Goal: Transaction & Acquisition: Purchase product/service

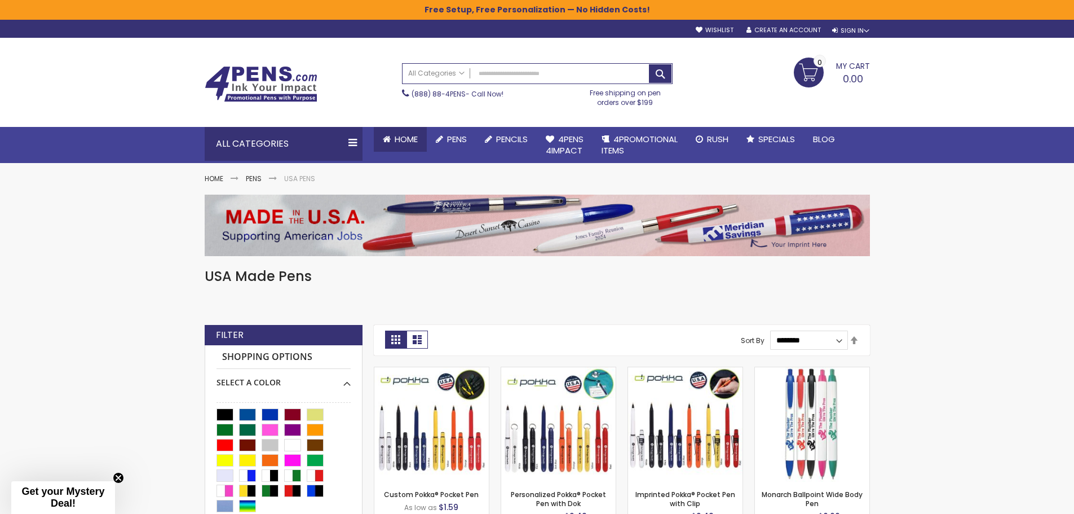
click at [389, 134] on link "Home" at bounding box center [400, 139] width 53 height 25
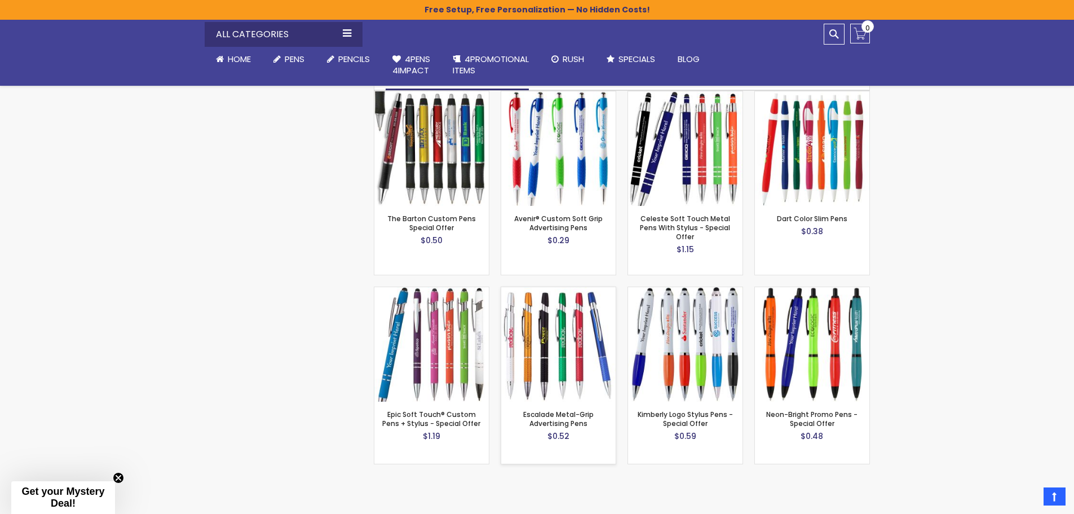
scroll to position [733, 0]
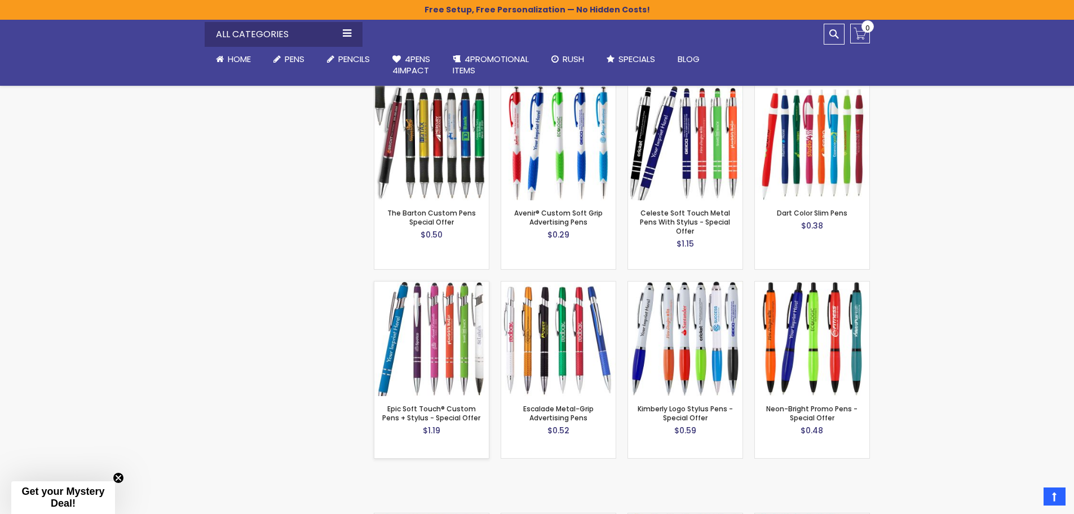
click at [452, 342] on img at bounding box center [431, 338] width 114 height 114
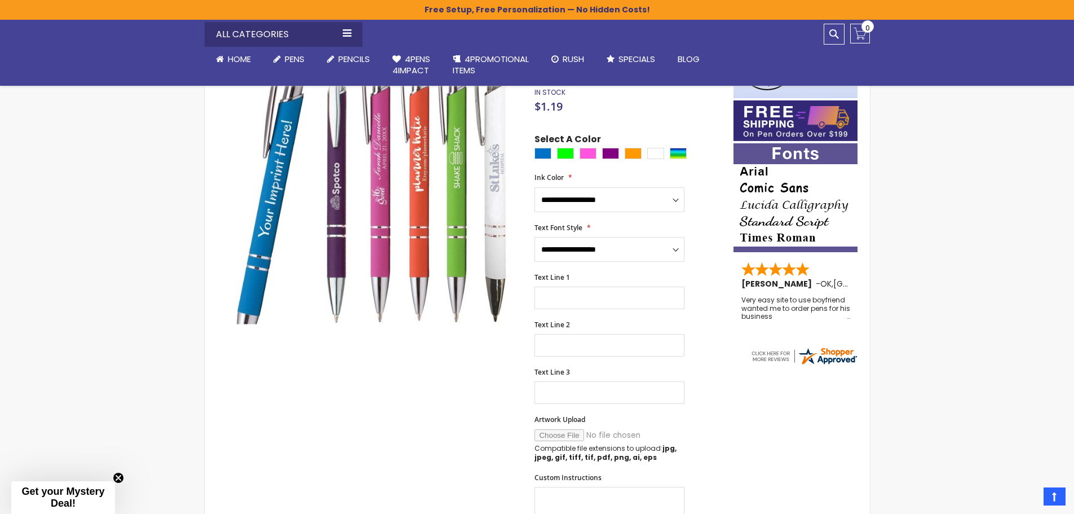
scroll to position [56, 0]
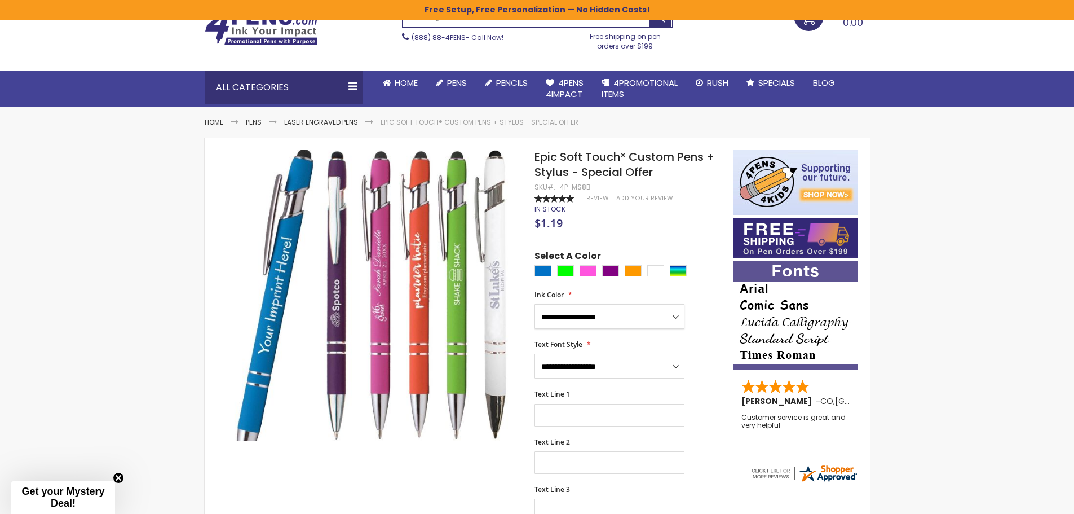
click at [674, 313] on select "**********" at bounding box center [610, 316] width 150 height 25
select select "****"
click at [535, 304] on select "**********" at bounding box center [610, 316] width 150 height 25
click at [633, 363] on select "**********" at bounding box center [610, 366] width 150 height 25
select select "****"
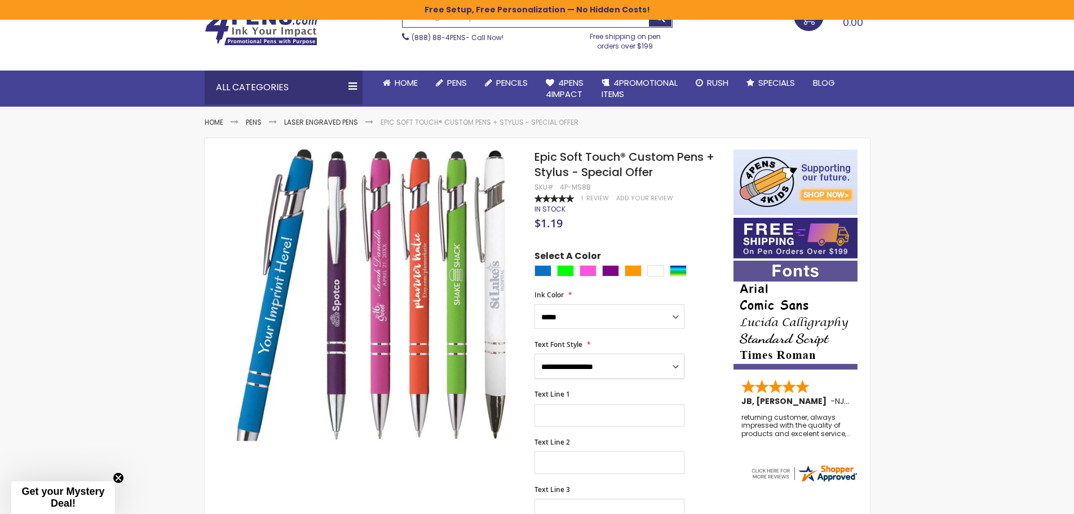
click at [535, 354] on select "**********" at bounding box center [610, 366] width 150 height 25
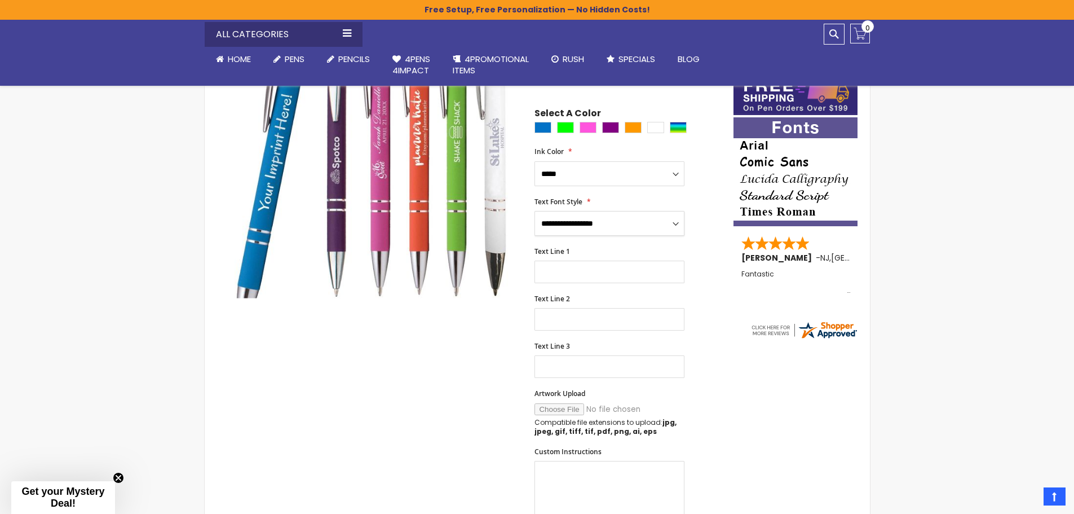
scroll to position [226, 0]
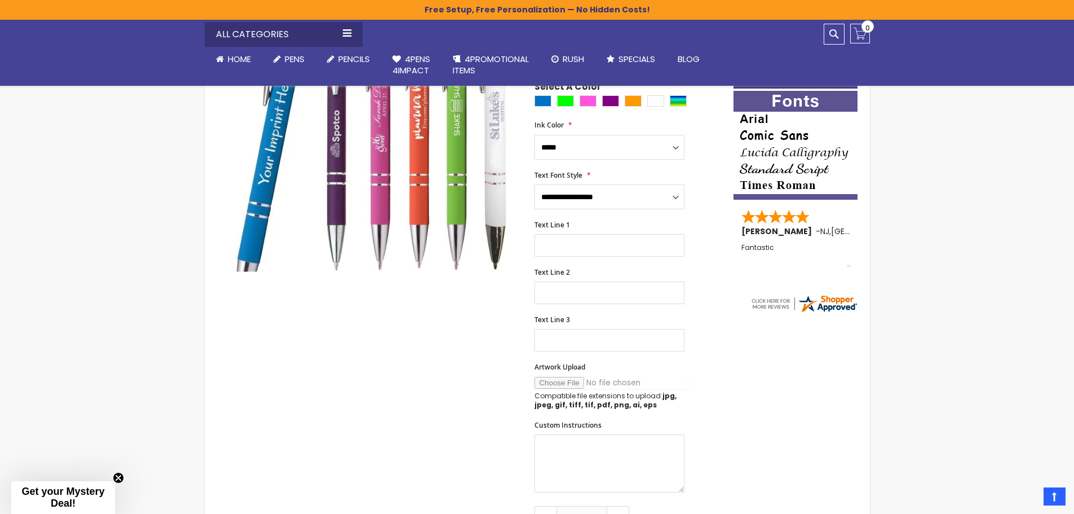
click at [558, 382] on input "Artwork Upload" at bounding box center [611, 383] width 153 height 12
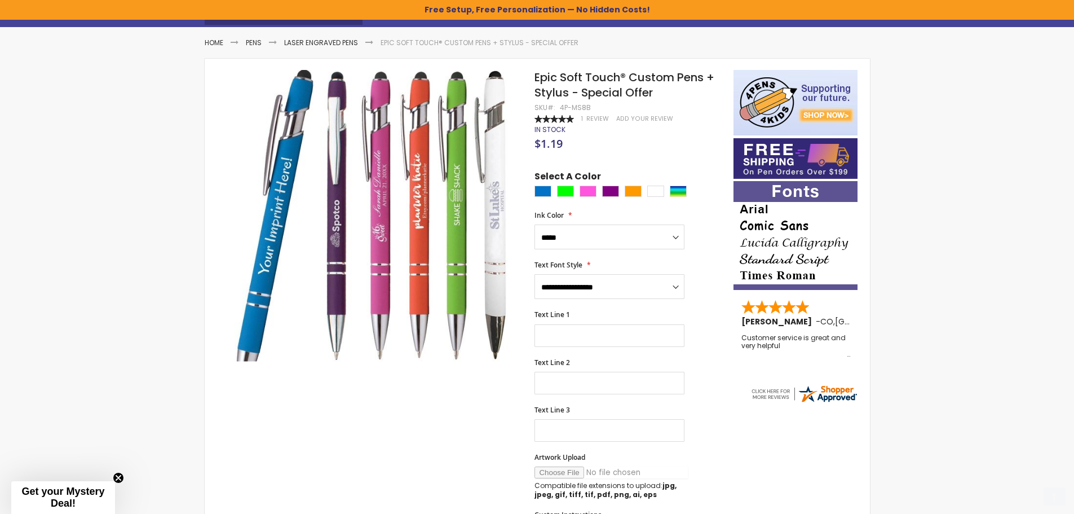
scroll to position [282, 0]
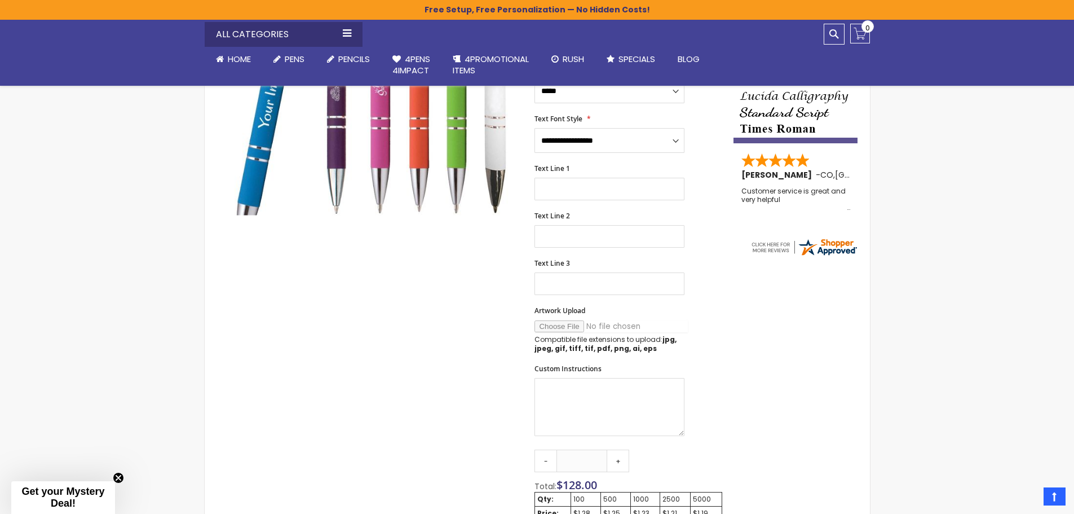
click at [571, 325] on input "Artwork Upload" at bounding box center [611, 326] width 153 height 12
click at [584, 401] on textarea "Custom Instructions" at bounding box center [610, 407] width 150 height 58
drag, startPoint x: 567, startPoint y: 401, endPoint x: 661, endPoint y: 418, distance: 95.7
click at [568, 401] on textarea "Custom Instructions" at bounding box center [610, 407] width 150 height 58
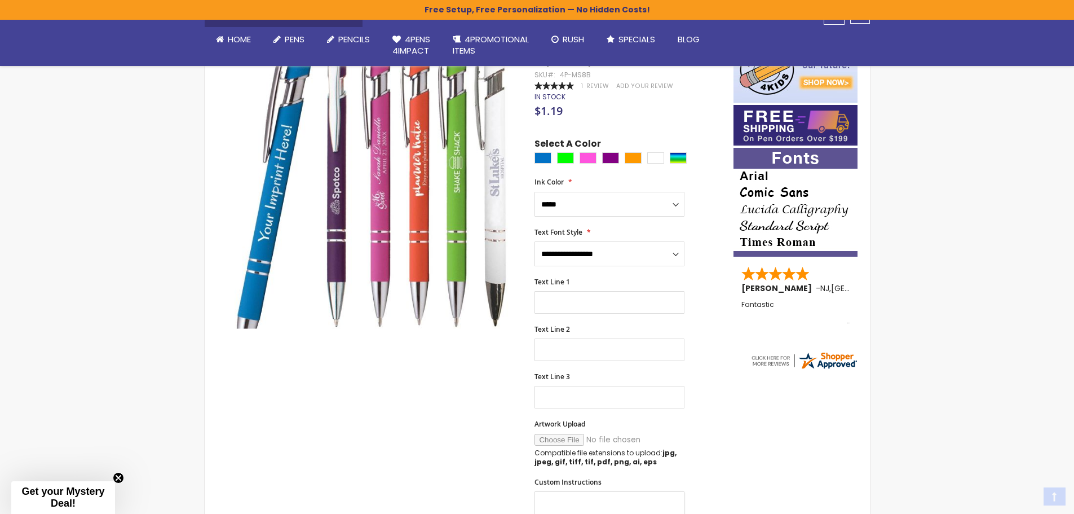
scroll to position [338, 0]
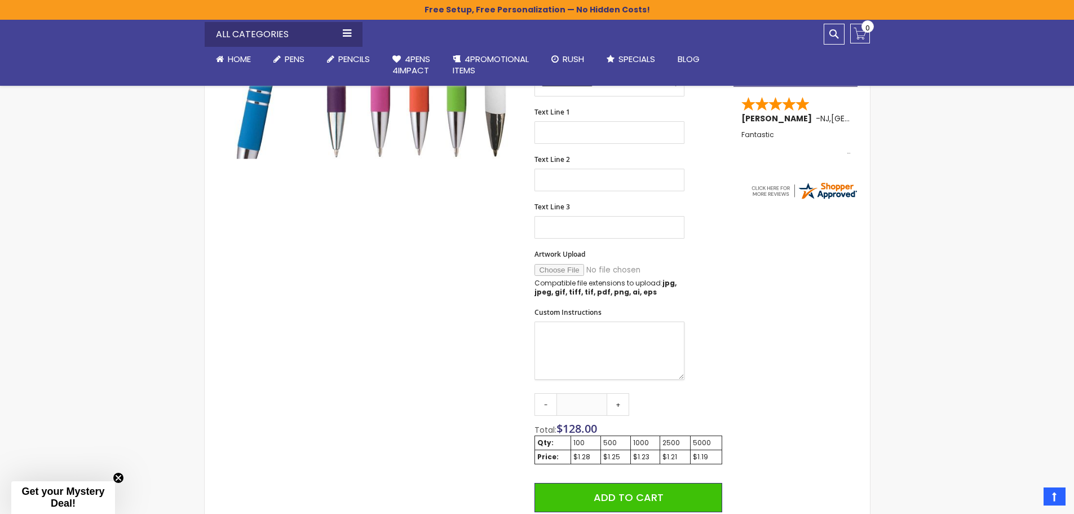
click at [570, 352] on textarea "Custom Instructions" at bounding box center [610, 350] width 150 height 58
click at [565, 266] on input "Artwork Upload" at bounding box center [611, 270] width 153 height 12
type input "**********"
click at [589, 348] on textarea "Custom Instructions" at bounding box center [610, 350] width 150 height 58
click at [568, 272] on input "Artwork Upload" at bounding box center [611, 270] width 153 height 12
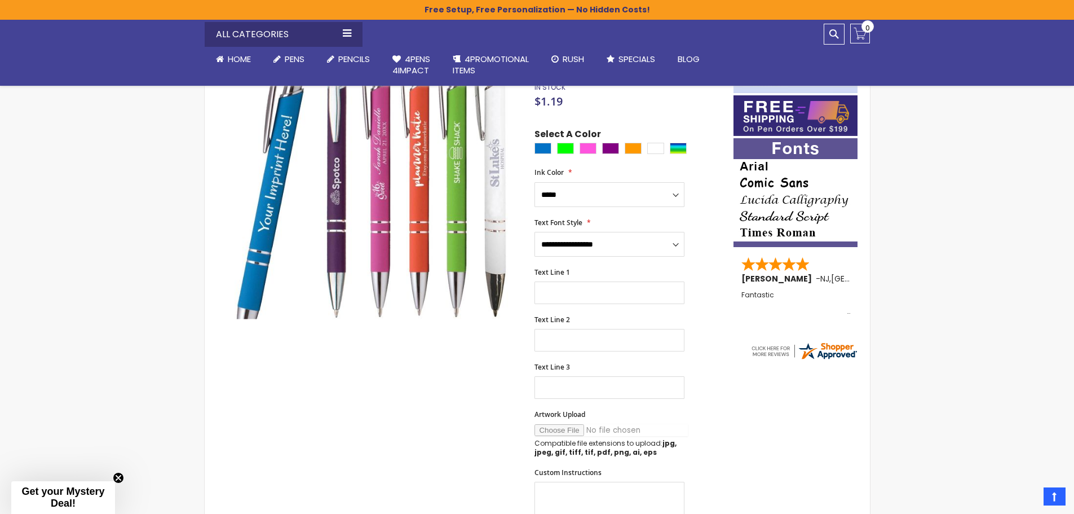
scroll to position [113, 0]
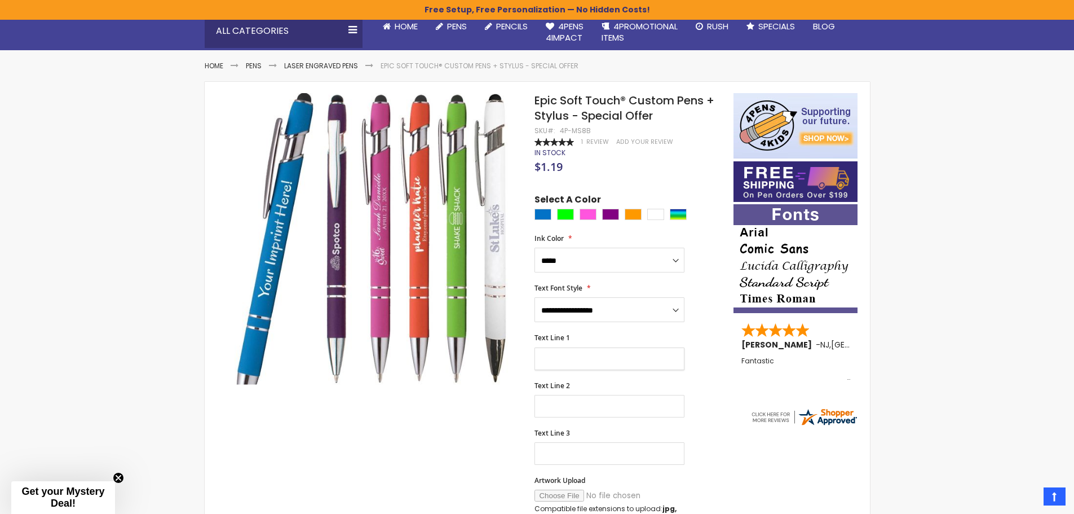
drag, startPoint x: 588, startPoint y: 362, endPoint x: 733, endPoint y: 373, distance: 145.9
click at [587, 361] on input "Text Line 1" at bounding box center [610, 358] width 150 height 23
type input "*"
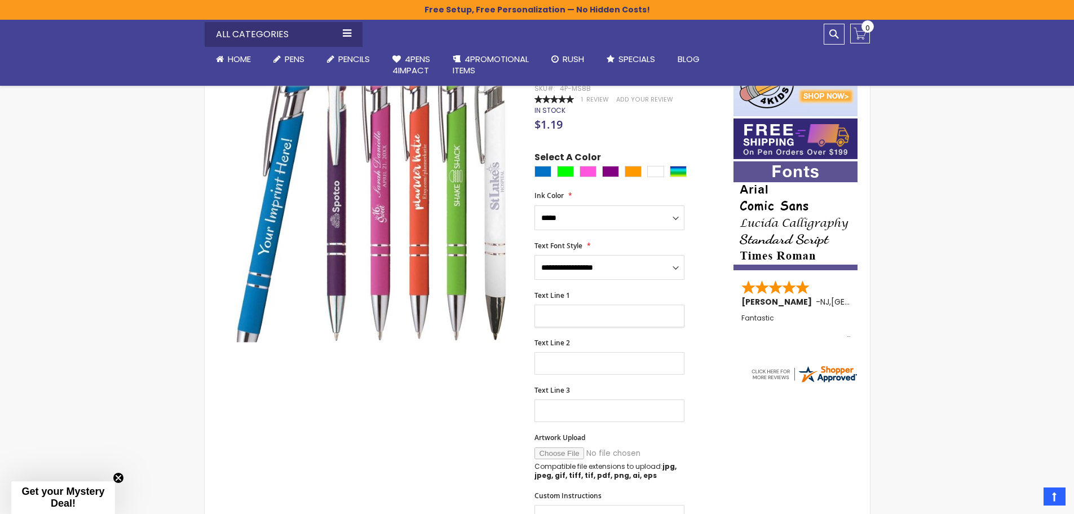
scroll to position [226, 0]
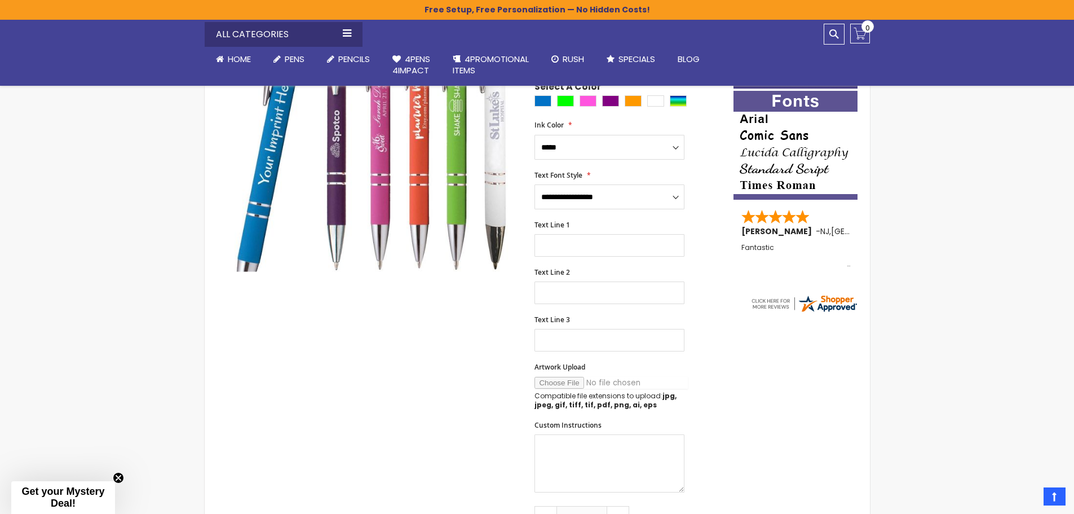
click at [562, 380] on input "Artwork Upload" at bounding box center [611, 383] width 153 height 12
click at [576, 452] on textarea "Custom Instructions" at bounding box center [610, 463] width 150 height 58
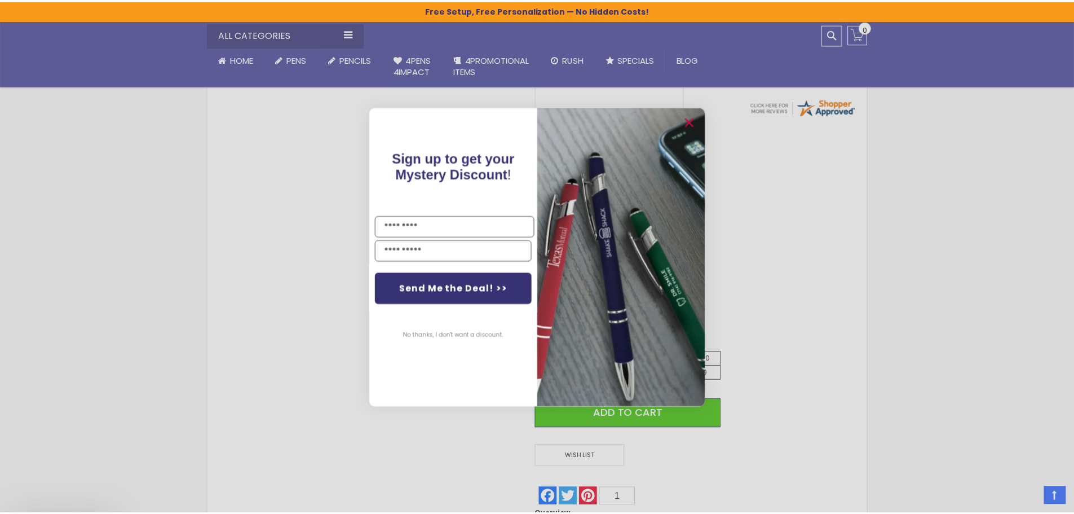
scroll to position [451, 0]
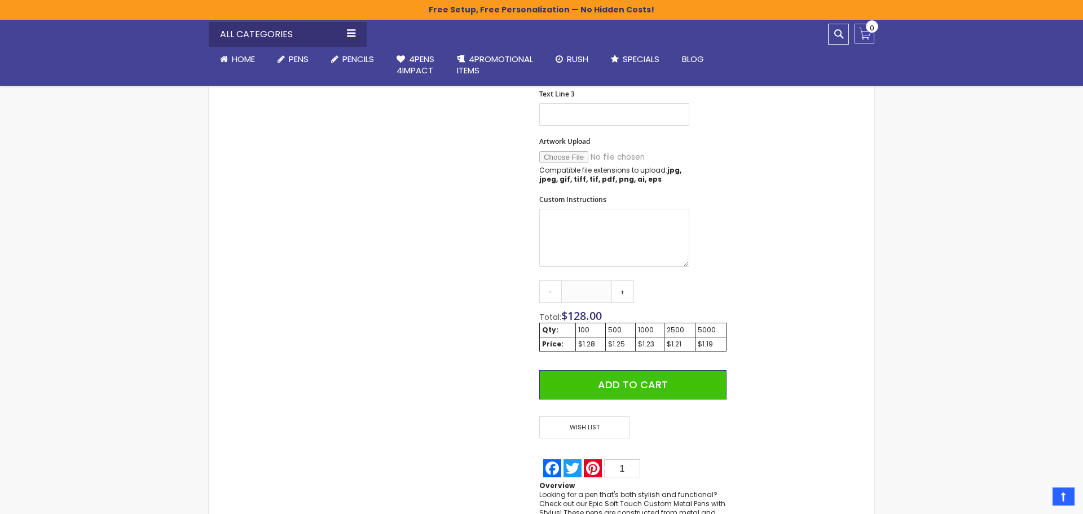
click at [967, 224] on div "Close dialog Sign up to get your Mystery Discount ! Name Email Send Me the Deal…" at bounding box center [541, 257] width 1083 height 514
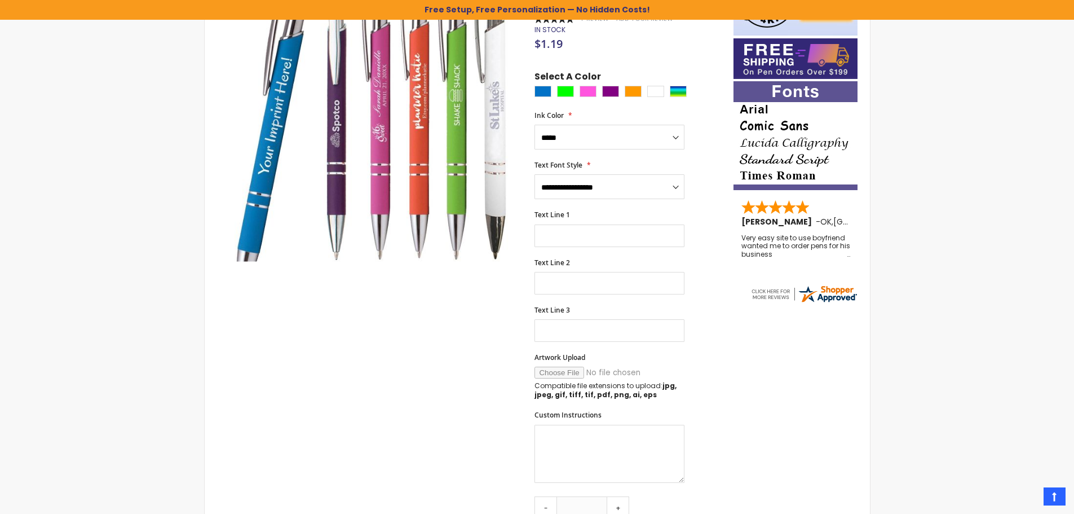
scroll to position [113, 0]
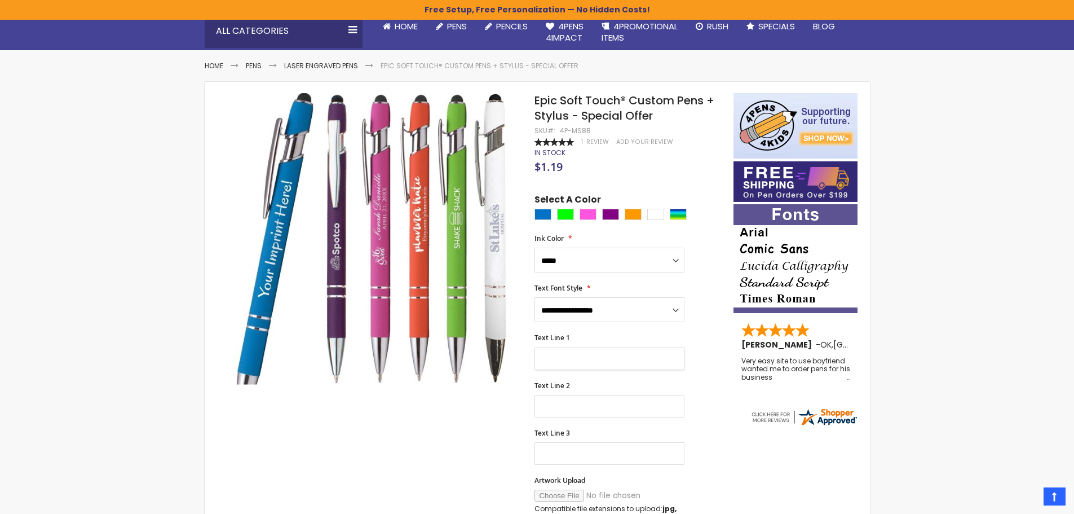
click at [581, 348] on input "Text Line 1" at bounding box center [610, 358] width 150 height 23
type input "*"
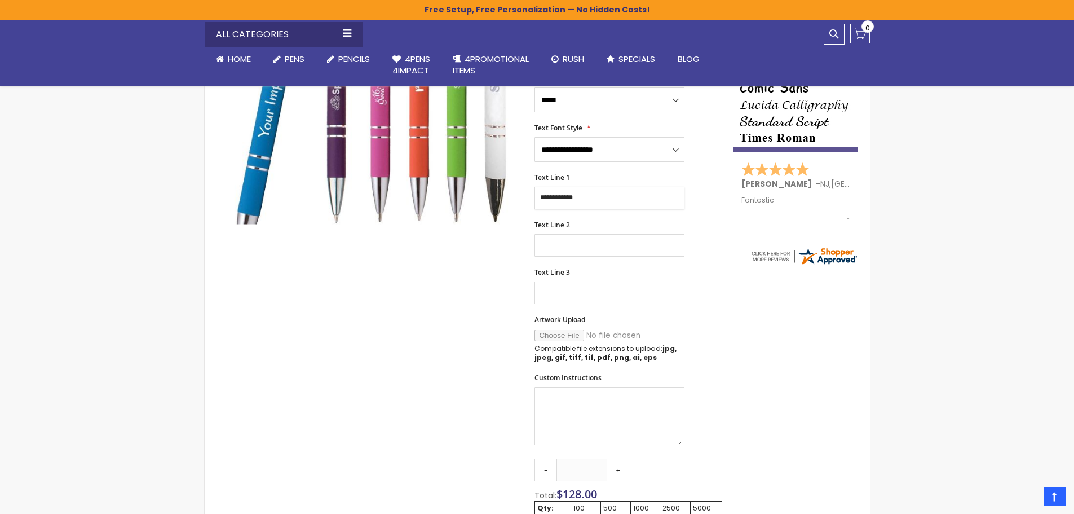
scroll to position [338, 0]
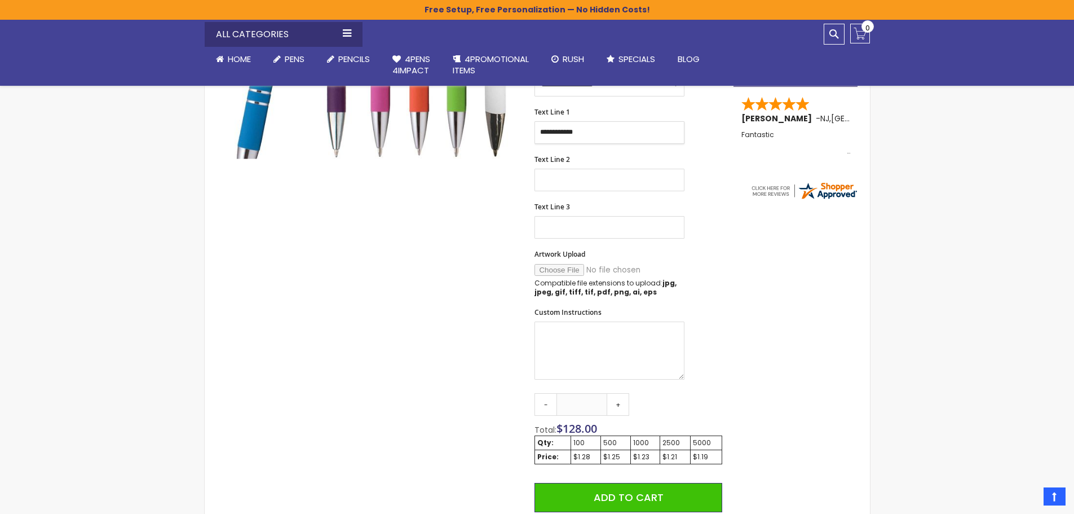
type input "**********"
click at [562, 271] on input "Artwork Upload" at bounding box center [611, 270] width 153 height 12
click at [620, 405] on link "+" at bounding box center [618, 404] width 23 height 23
drag, startPoint x: 595, startPoint y: 402, endPoint x: 548, endPoint y: 410, distance: 47.5
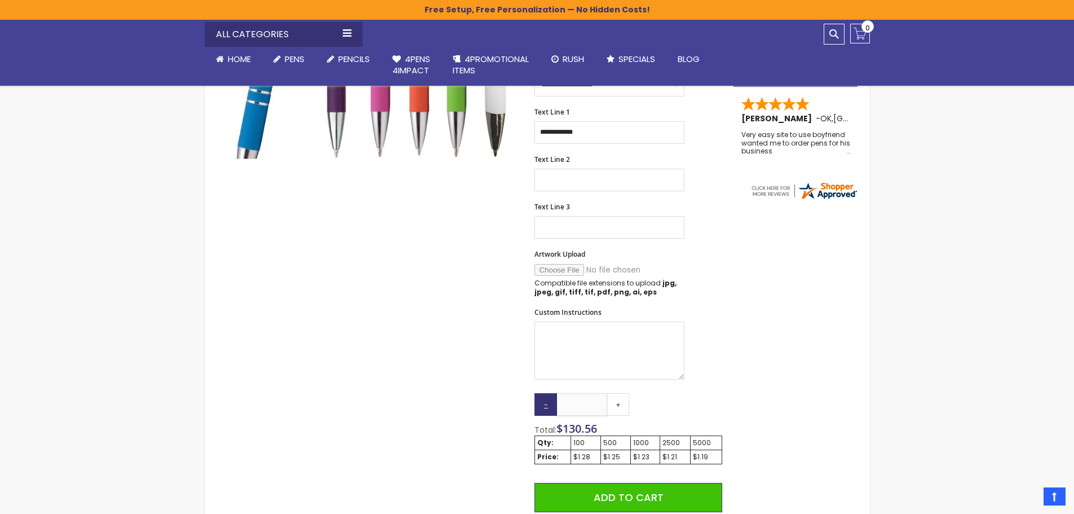
click at [548, 410] on div "- *** +" at bounding box center [582, 404] width 95 height 23
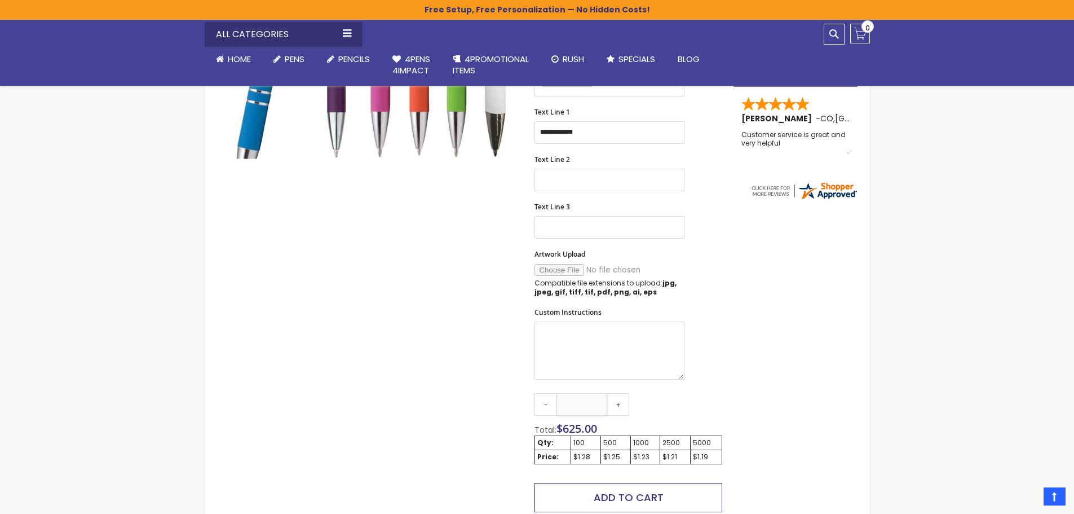
type input "***"
drag, startPoint x: 627, startPoint y: 498, endPoint x: 639, endPoint y: 492, distance: 13.6
click at [627, 498] on span "Add to Cart" at bounding box center [629, 497] width 70 height 14
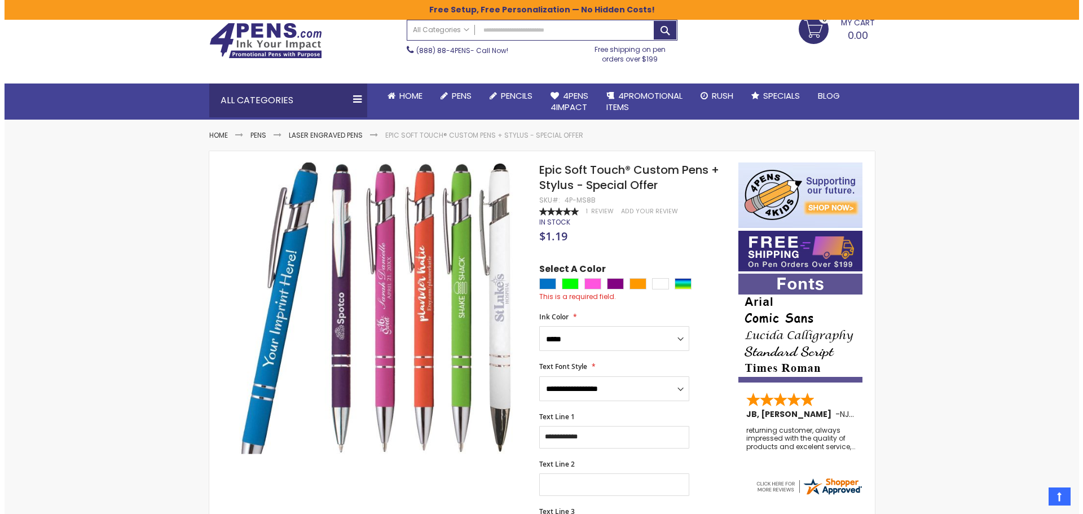
scroll to position [0, 0]
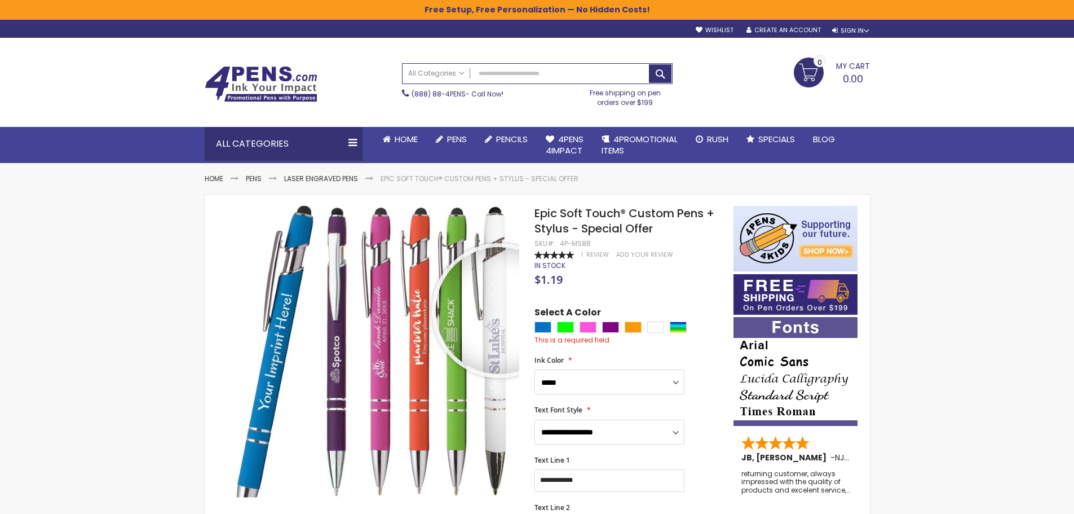
drag, startPoint x: 501, startPoint y: 432, endPoint x: 498, endPoint y: 442, distance: 10.0
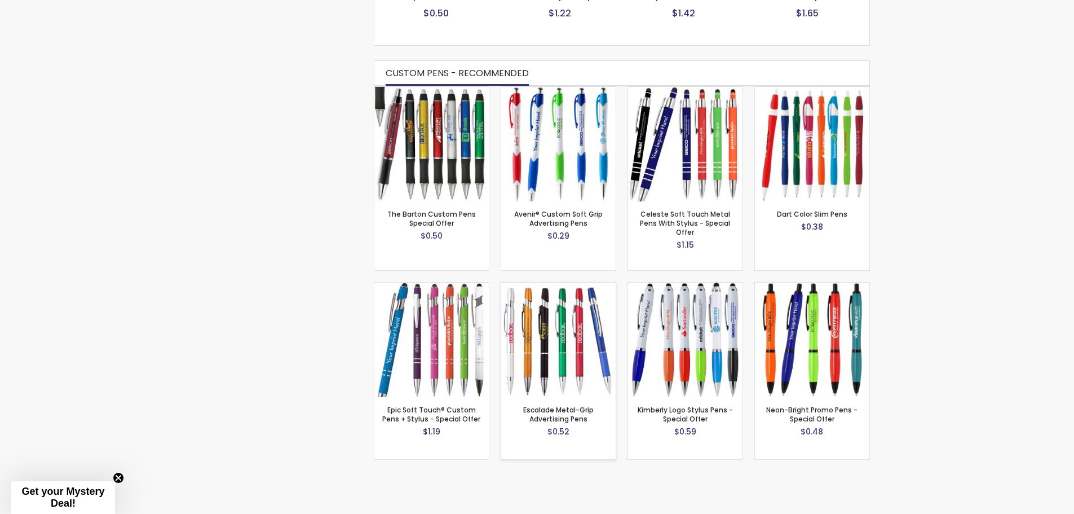
scroll to position [732, 0]
click at [687, 149] on img at bounding box center [685, 143] width 114 height 114
click at [448, 304] on img at bounding box center [431, 339] width 114 height 114
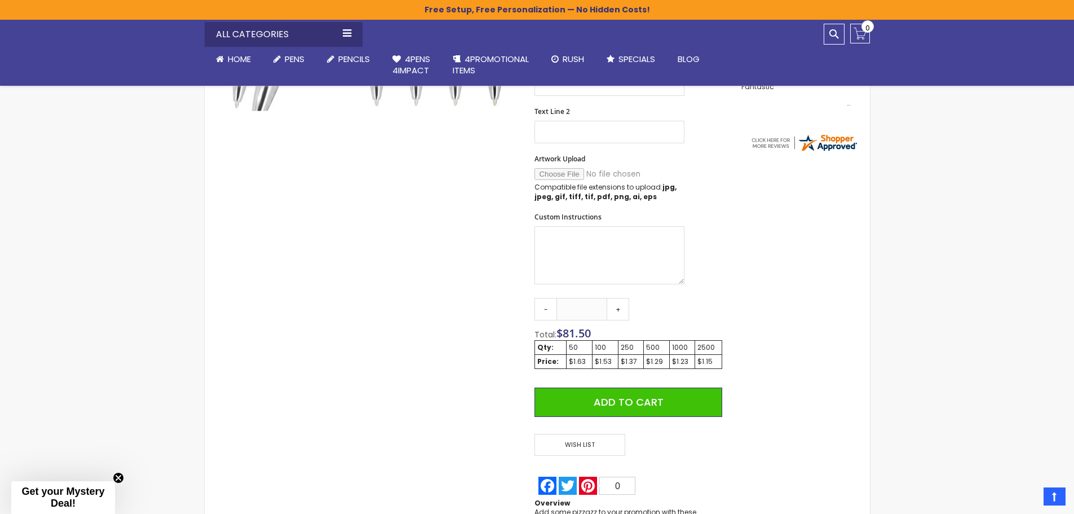
scroll to position [395, 0]
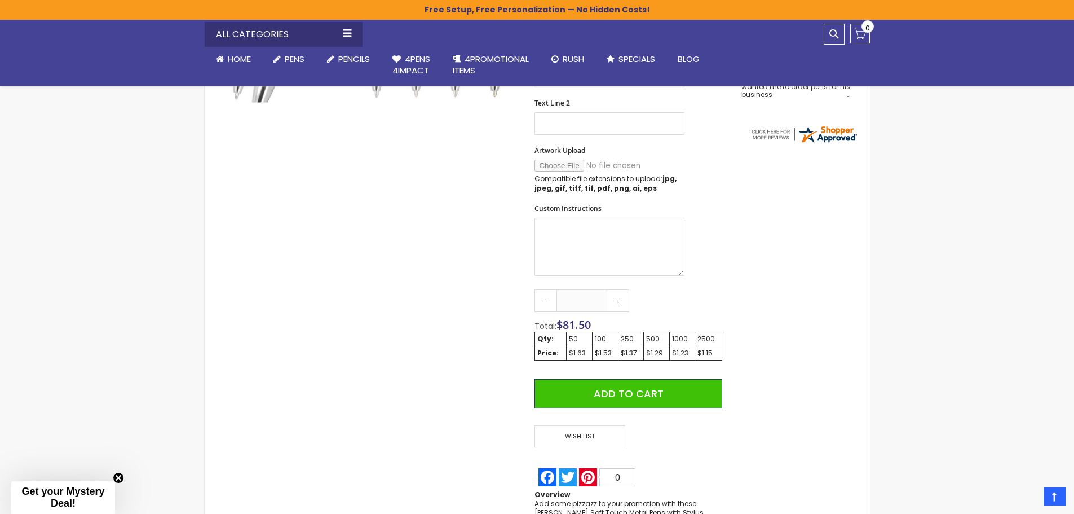
click at [657, 357] on div "$1.29" at bounding box center [656, 352] width 21 height 9
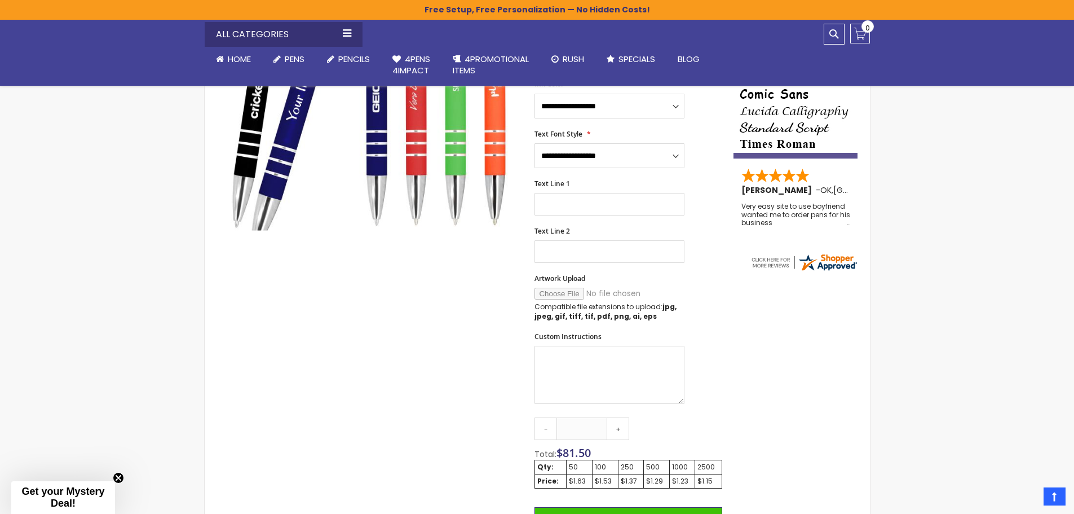
scroll to position [113, 0]
